Goal: Check status: Check status

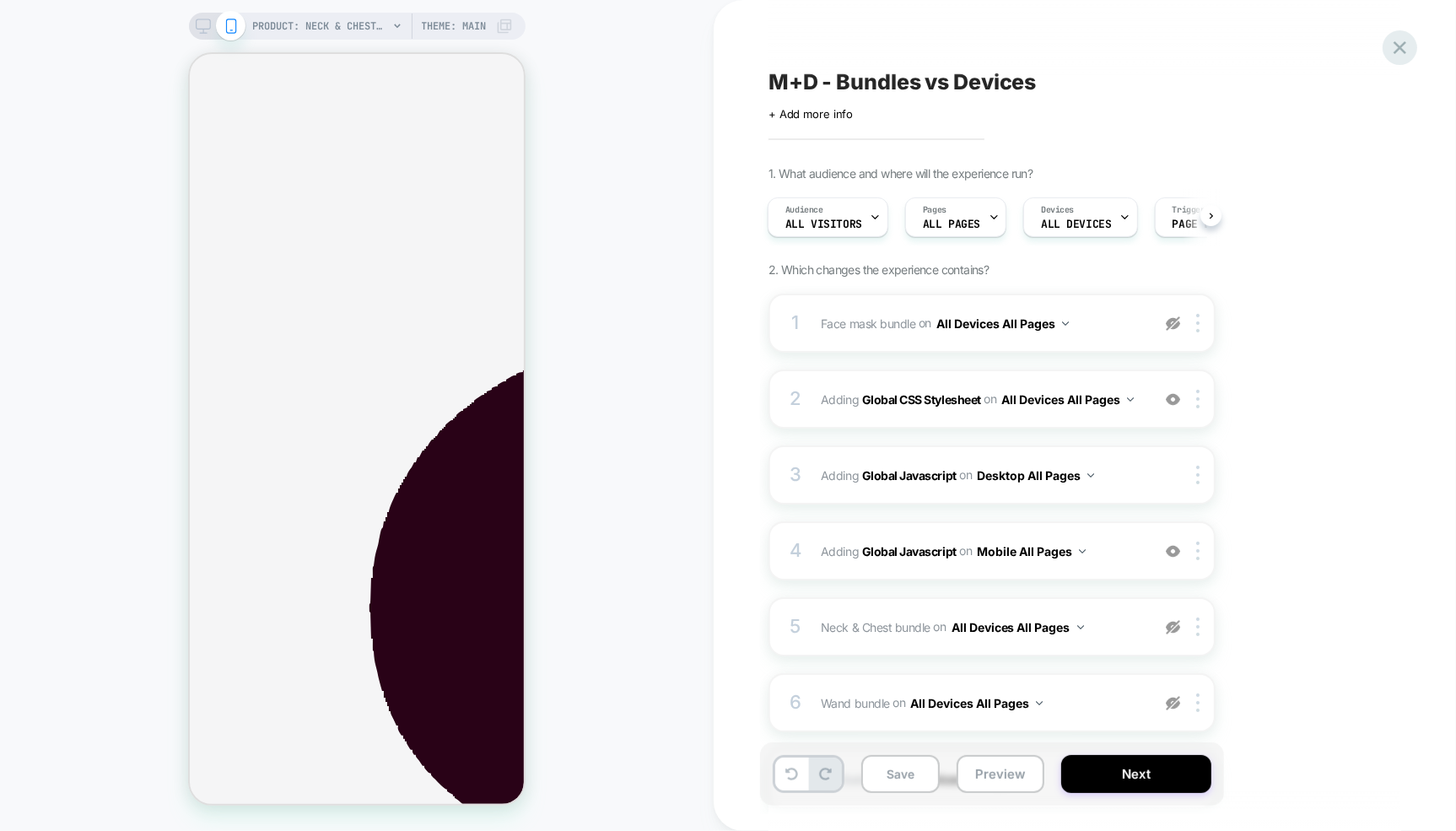
click at [1406, 47] on icon at bounding box center [1400, 47] width 23 height 23
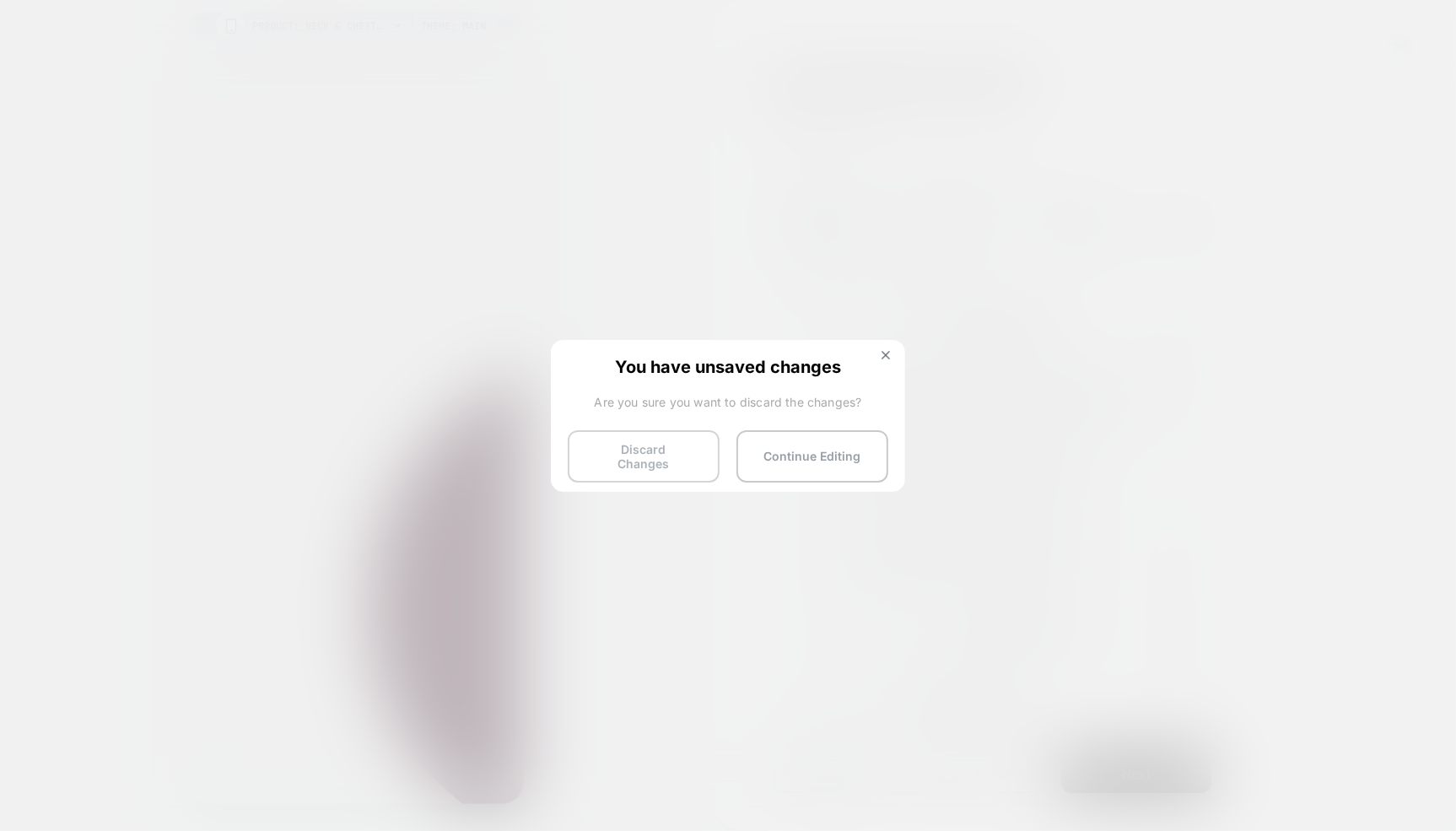
click at [701, 457] on button "Discard Changes" at bounding box center [644, 457] width 152 height 52
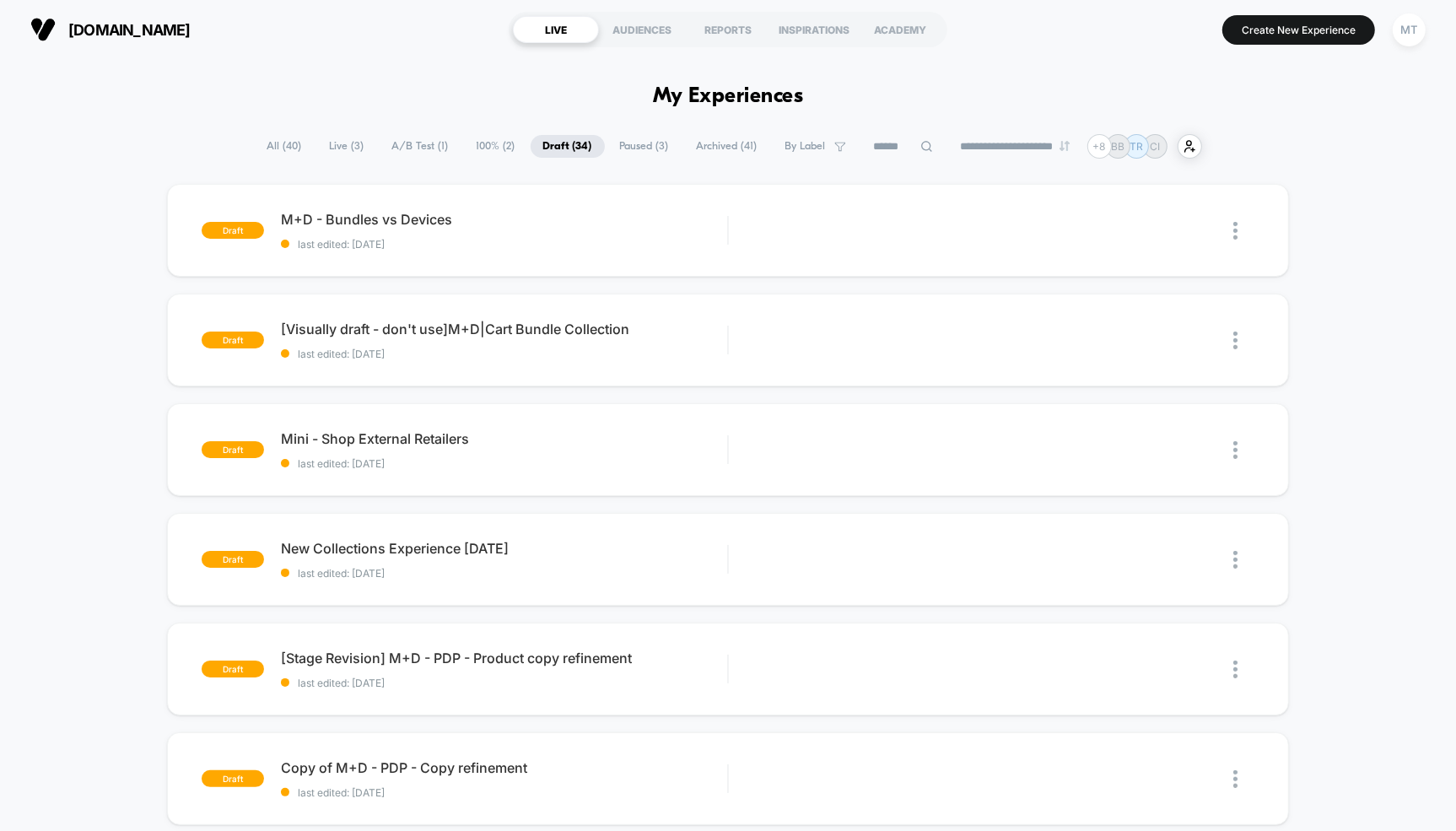
click at [344, 147] on span "Live ( 3 )" at bounding box center [347, 146] width 60 height 23
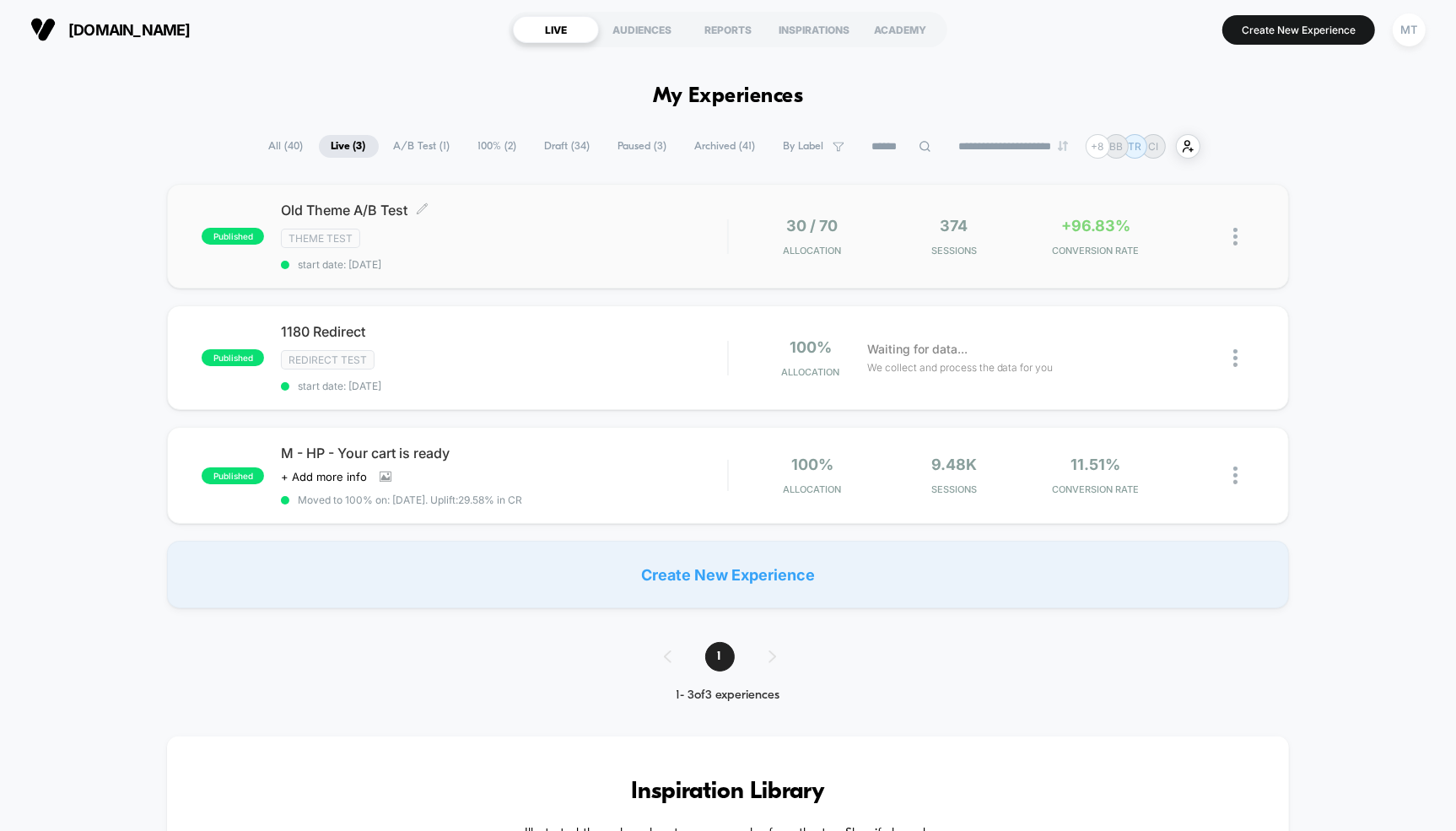
click at [554, 212] on span "Old Theme A/B Test Click to edit experience details" at bounding box center [504, 209] width 446 height 17
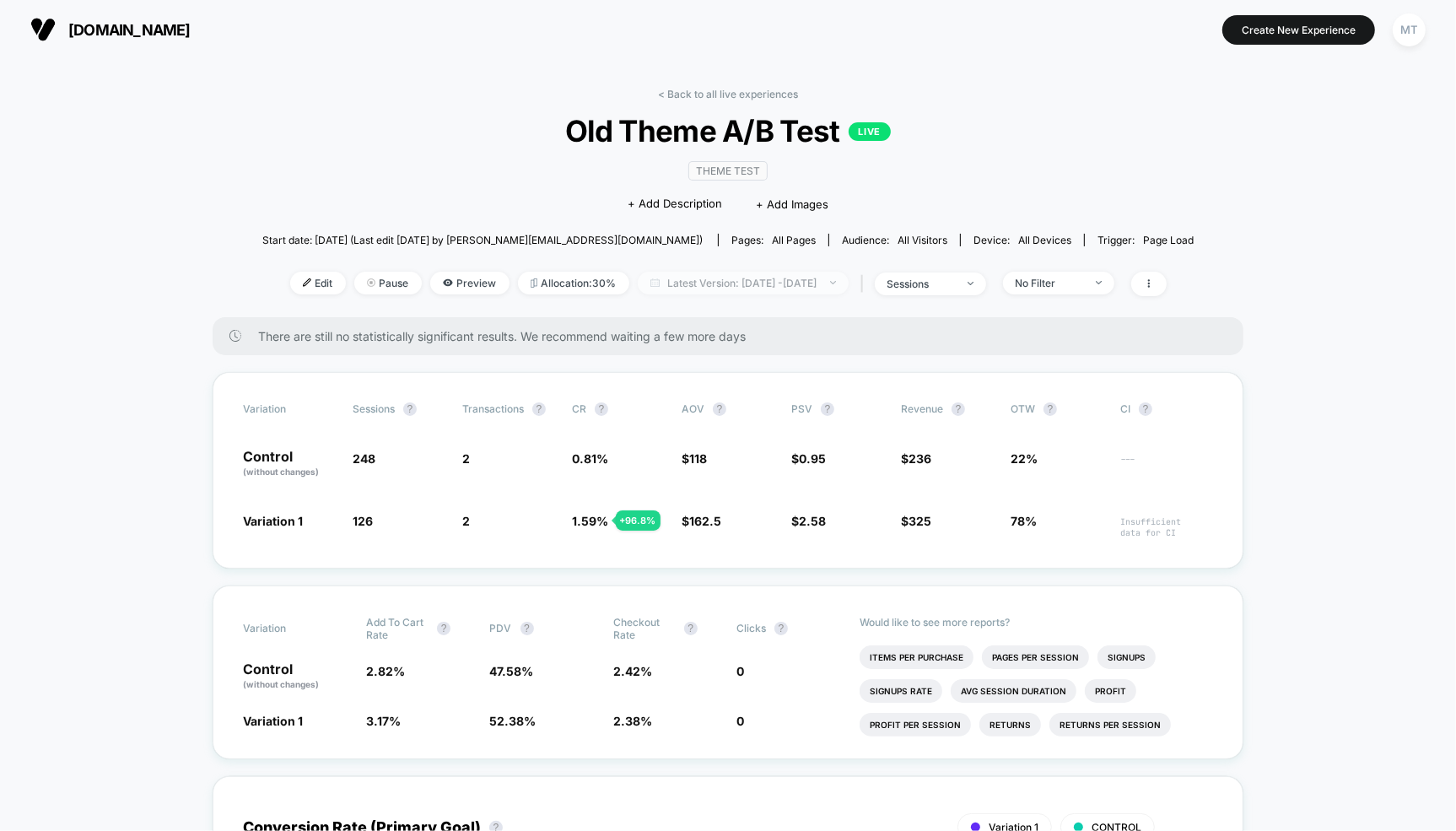
click at [734, 280] on span "Latest Version: [DATE] - [DATE]" at bounding box center [743, 283] width 211 height 23
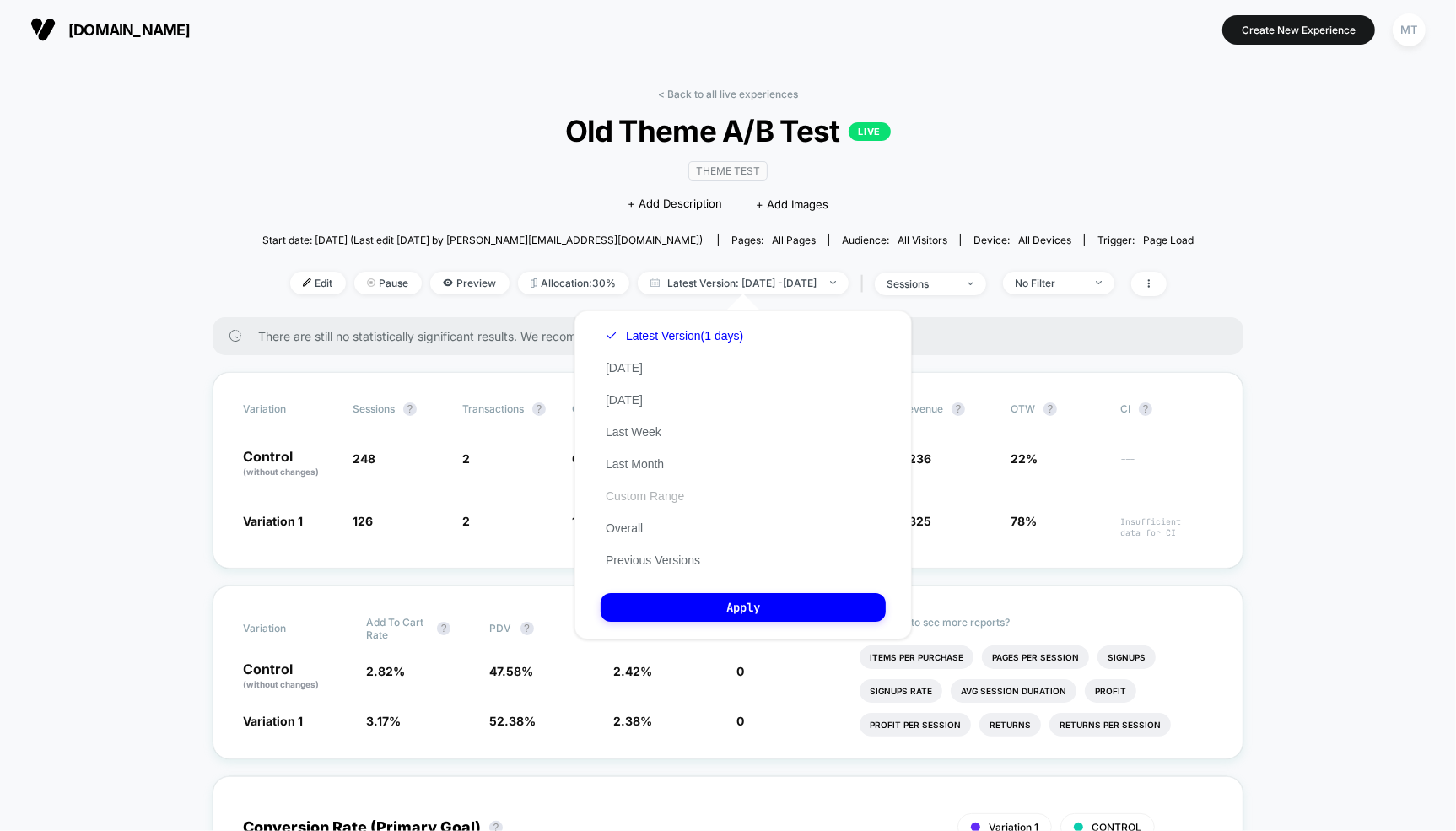
click at [663, 492] on button "Custom Range" at bounding box center [645, 495] width 88 height 15
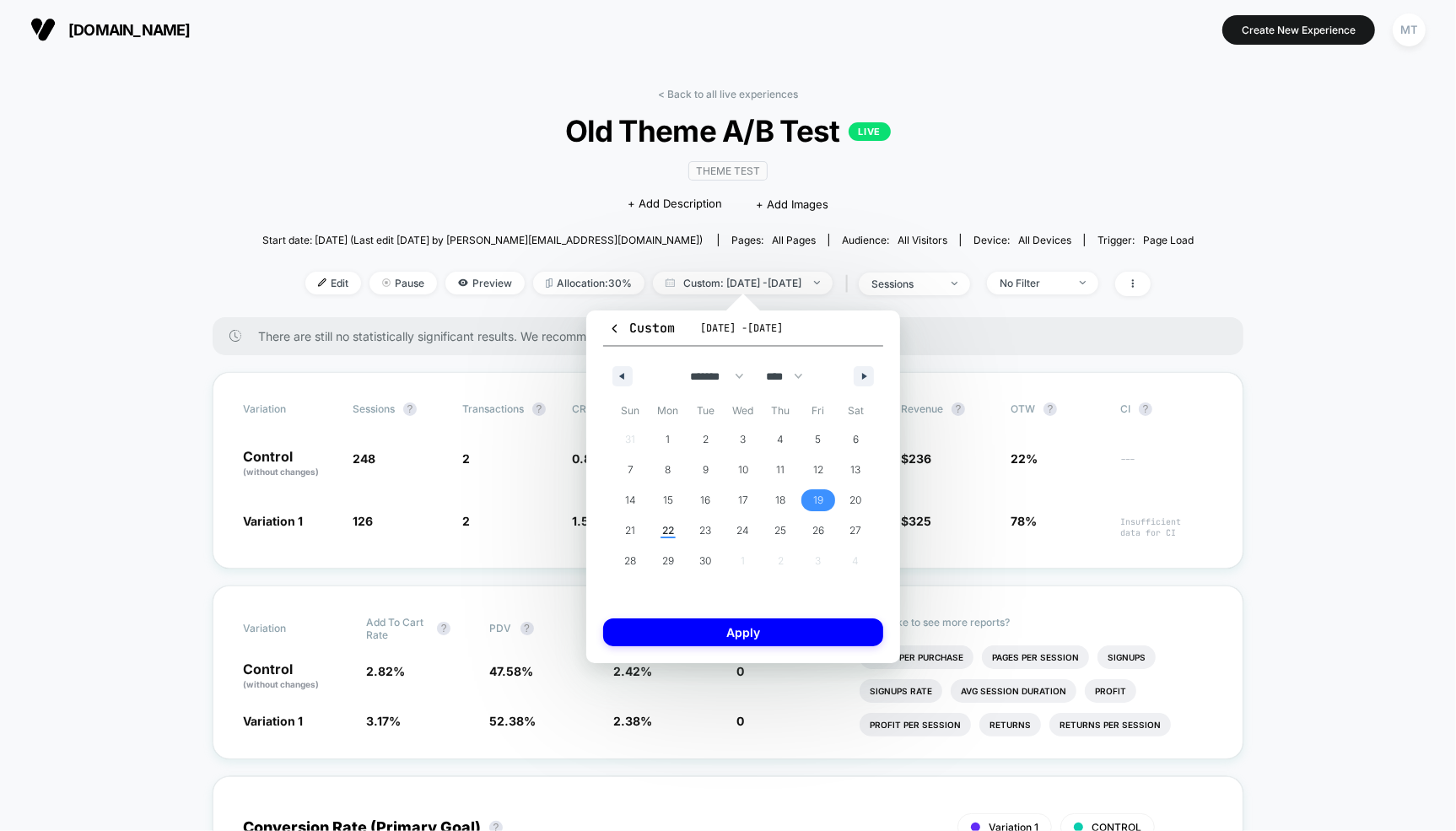
click at [811, 500] on span "19" at bounding box center [818, 499] width 38 height 22
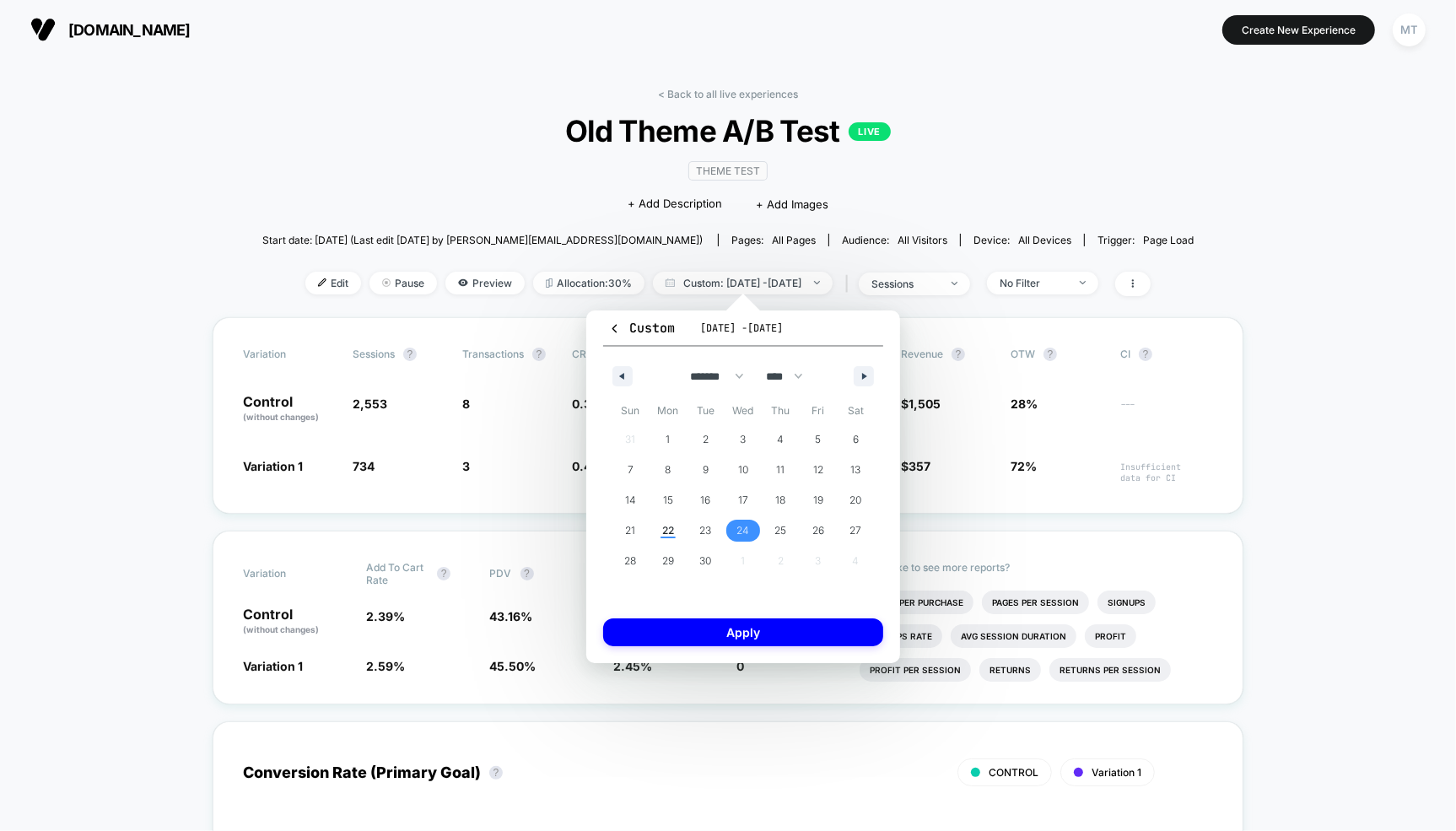
click at [744, 520] on span "24" at bounding box center [743, 530] width 12 height 31
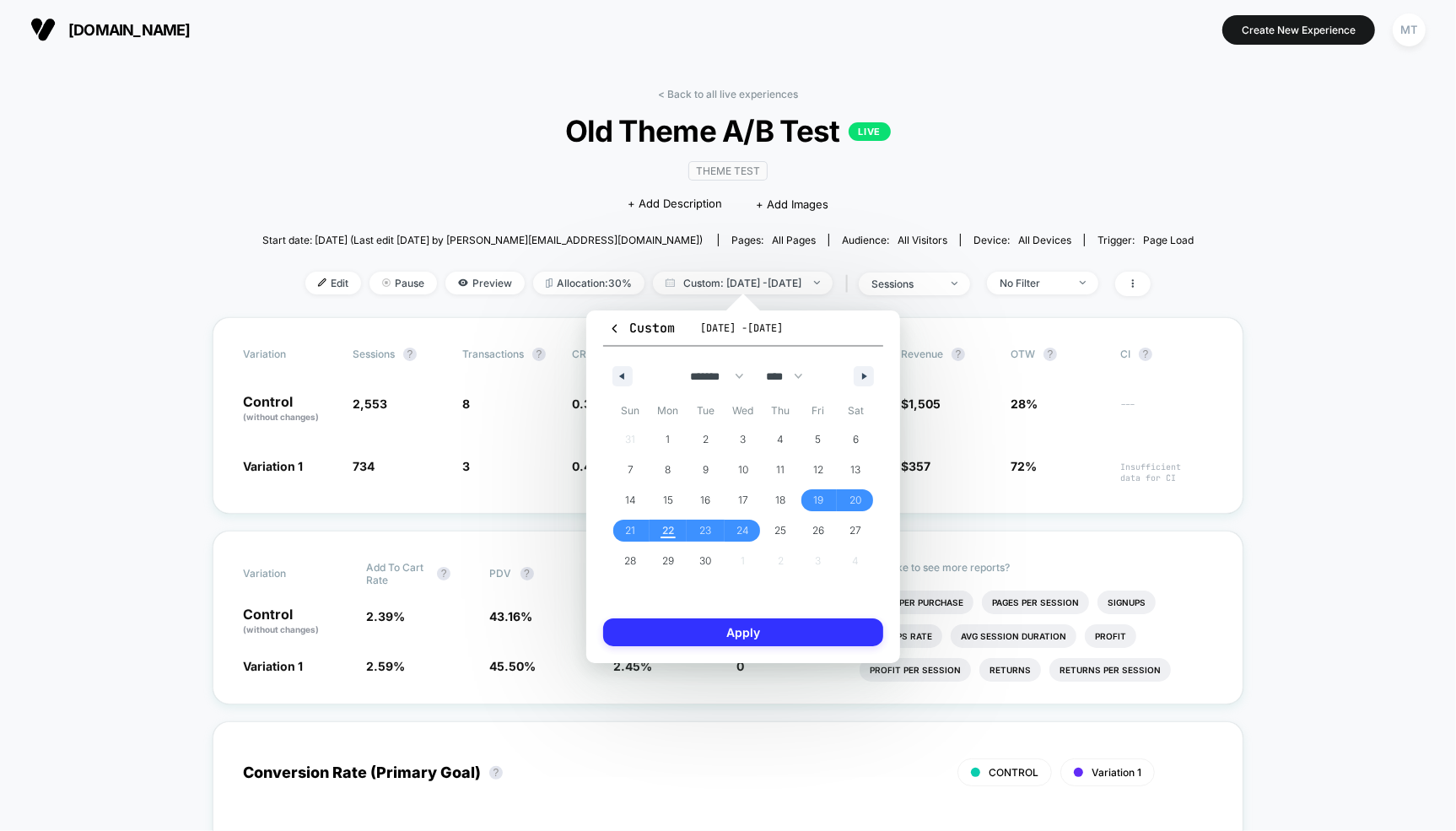
click at [713, 627] on button "Apply" at bounding box center [744, 632] width 280 height 28
